Goal: Navigation & Orientation: Go to known website

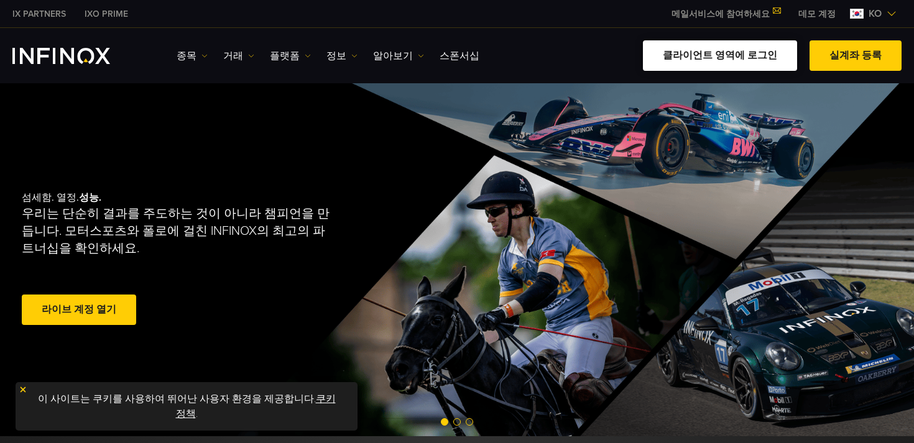
click at [767, 57] on link "클라이언트 영역에 로그인" at bounding box center [720, 55] width 154 height 30
